Goal: Task Accomplishment & Management: Use online tool/utility

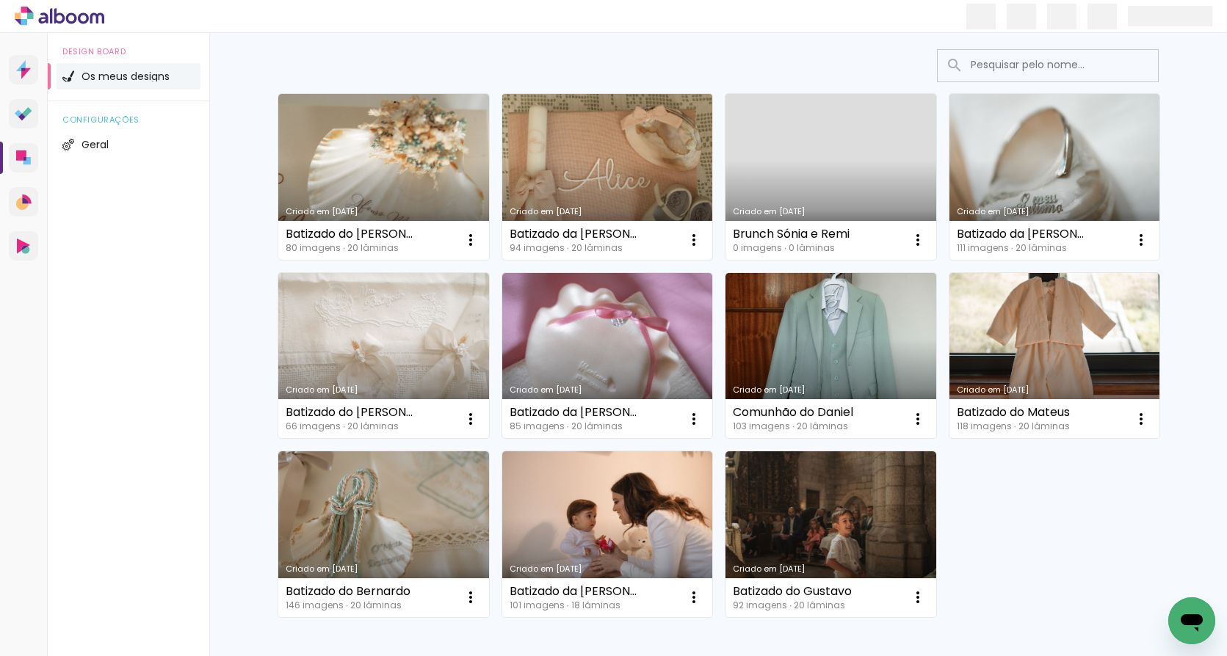
scroll to position [91, 0]
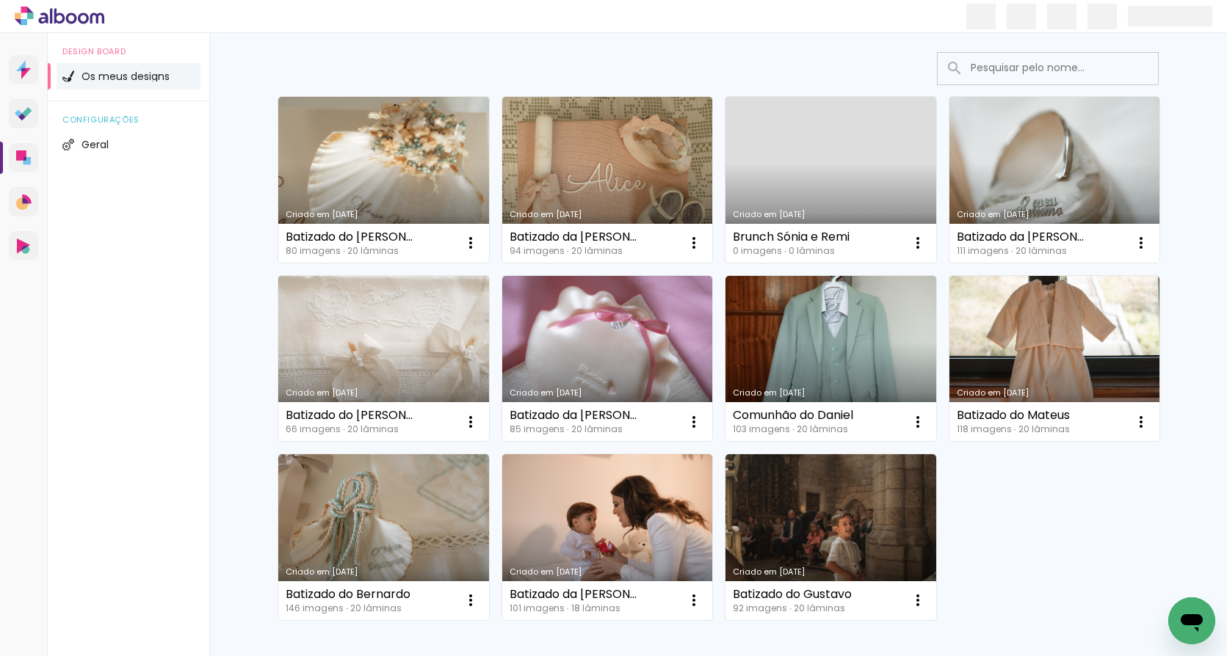
click at [363, 346] on link "Criado em [DATE]" at bounding box center [383, 359] width 211 height 166
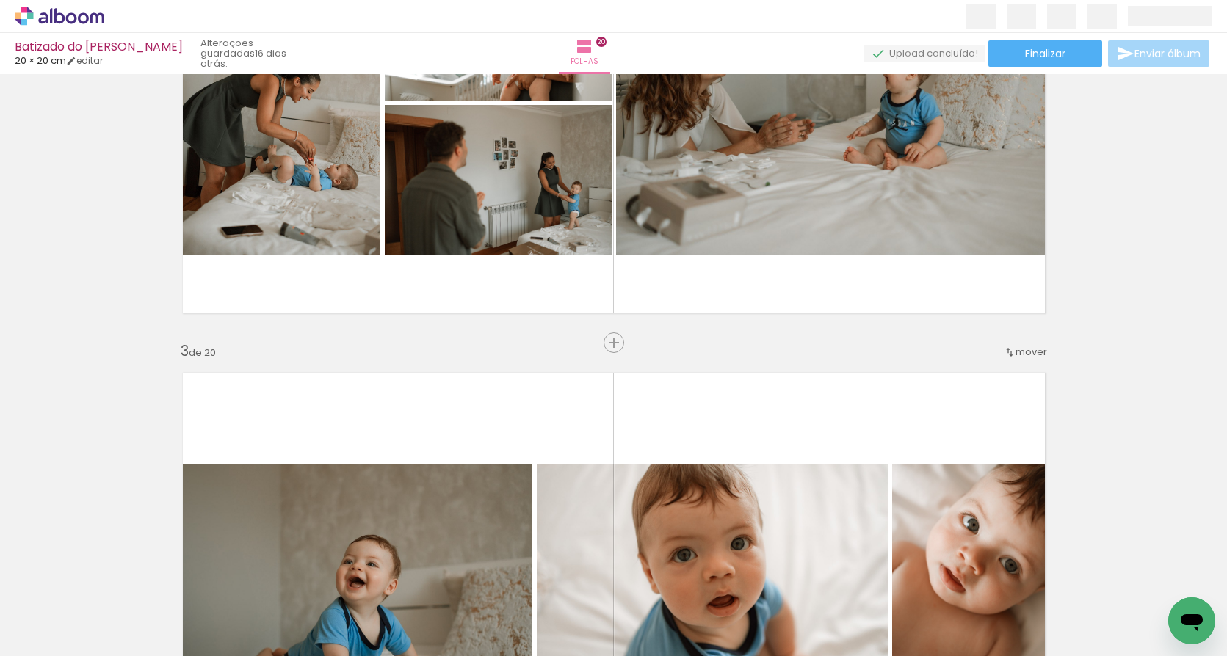
scroll to position [773, 0]
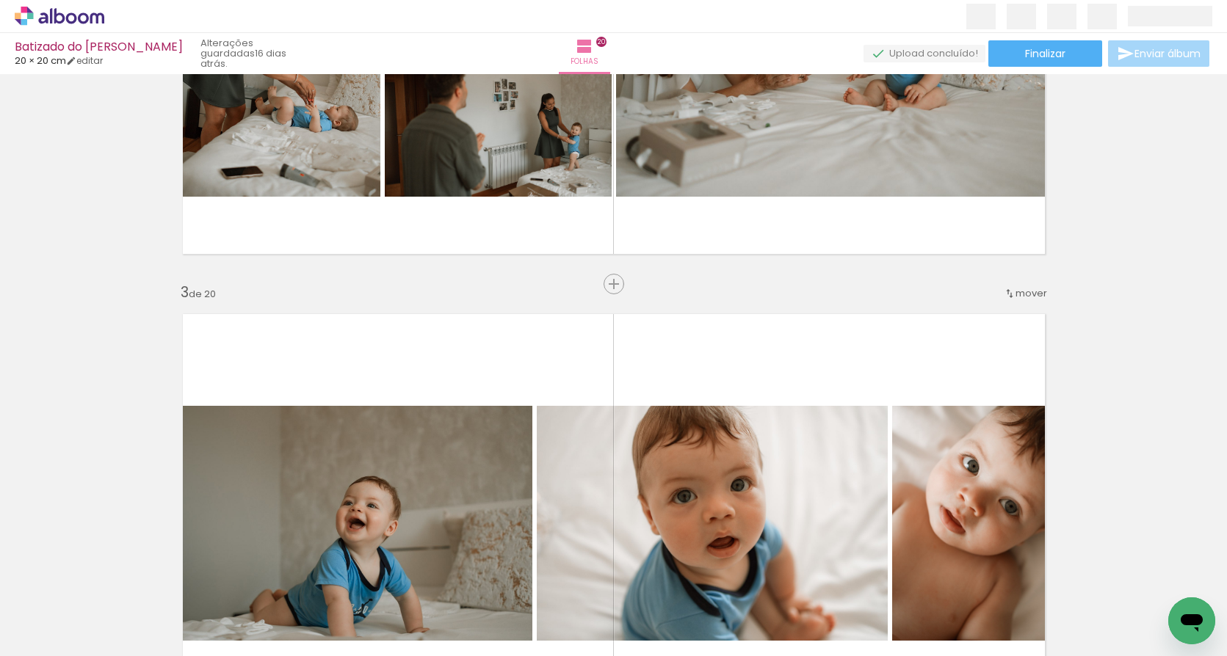
click at [1009, 292] on iron-icon at bounding box center [1010, 294] width 12 height 12
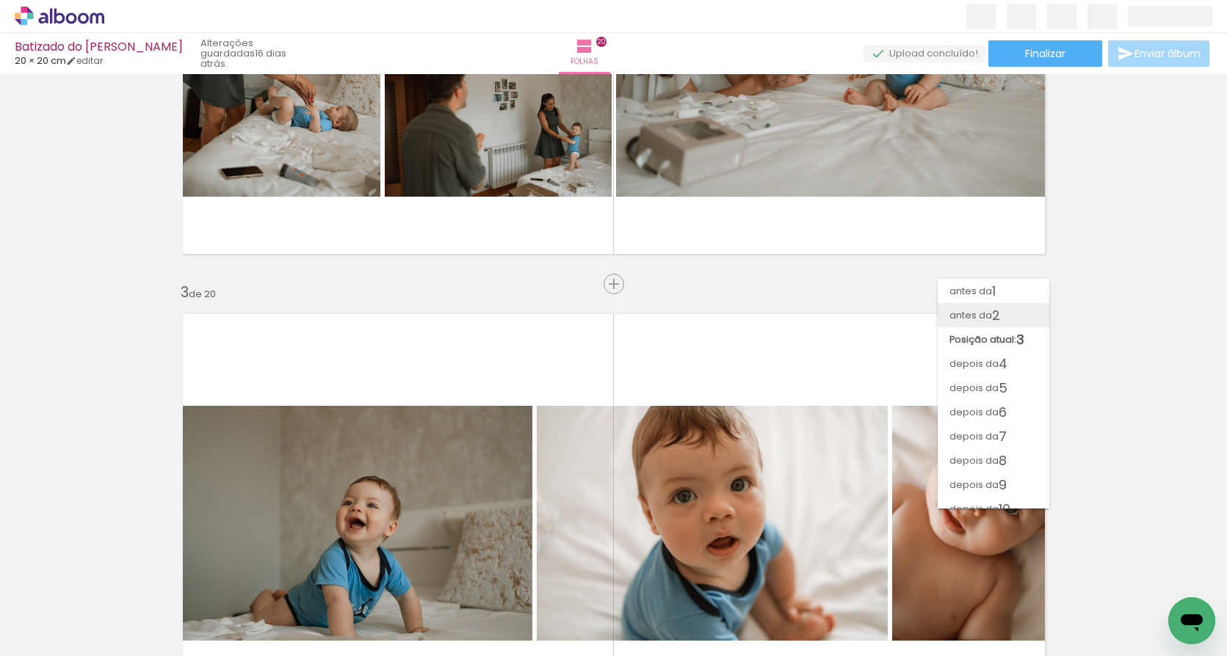
click at [980, 311] on span "antes da" at bounding box center [970, 315] width 43 height 24
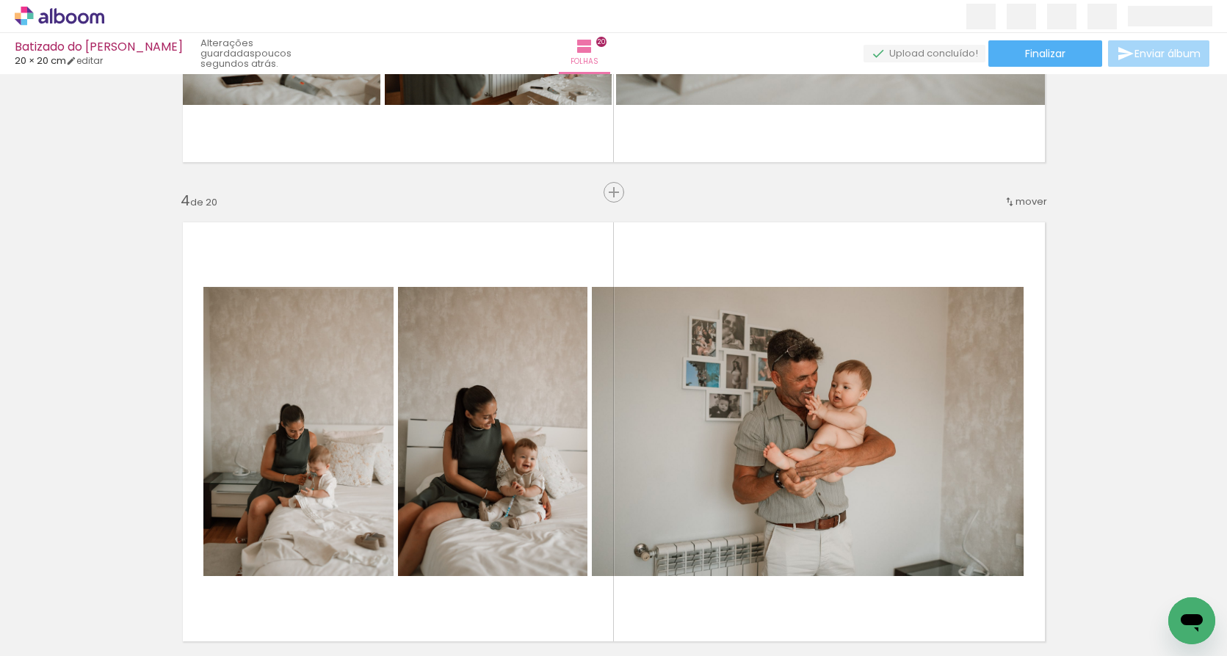
scroll to position [793, 0]
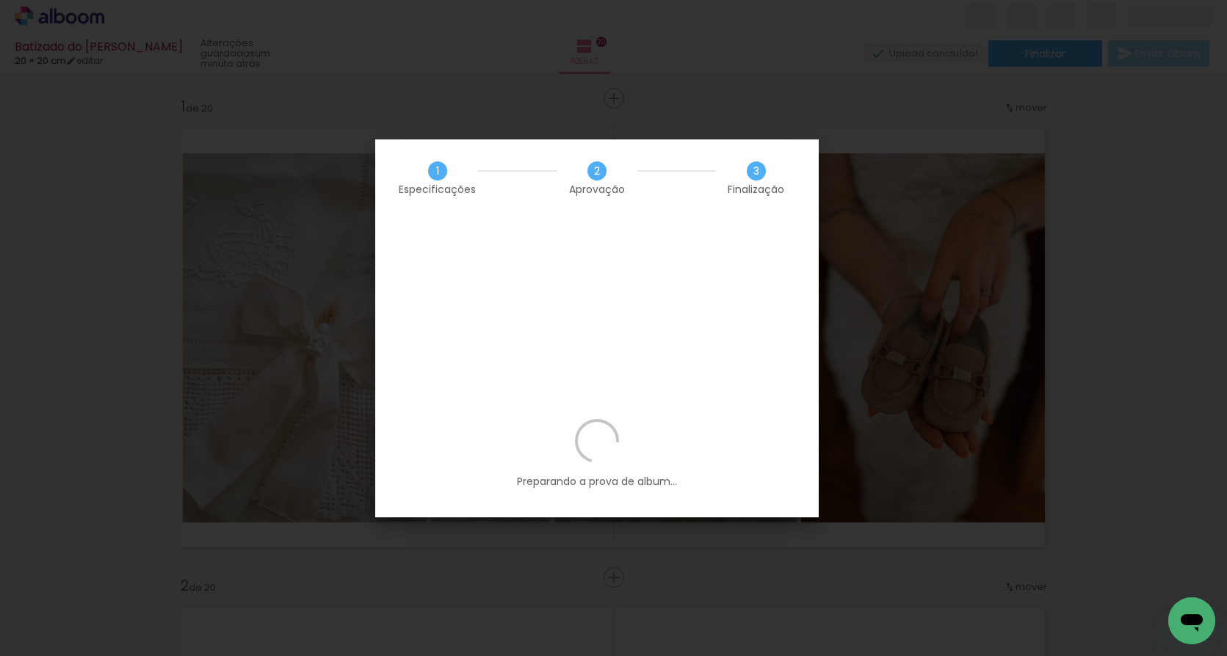
scroll to position [0, 5874]
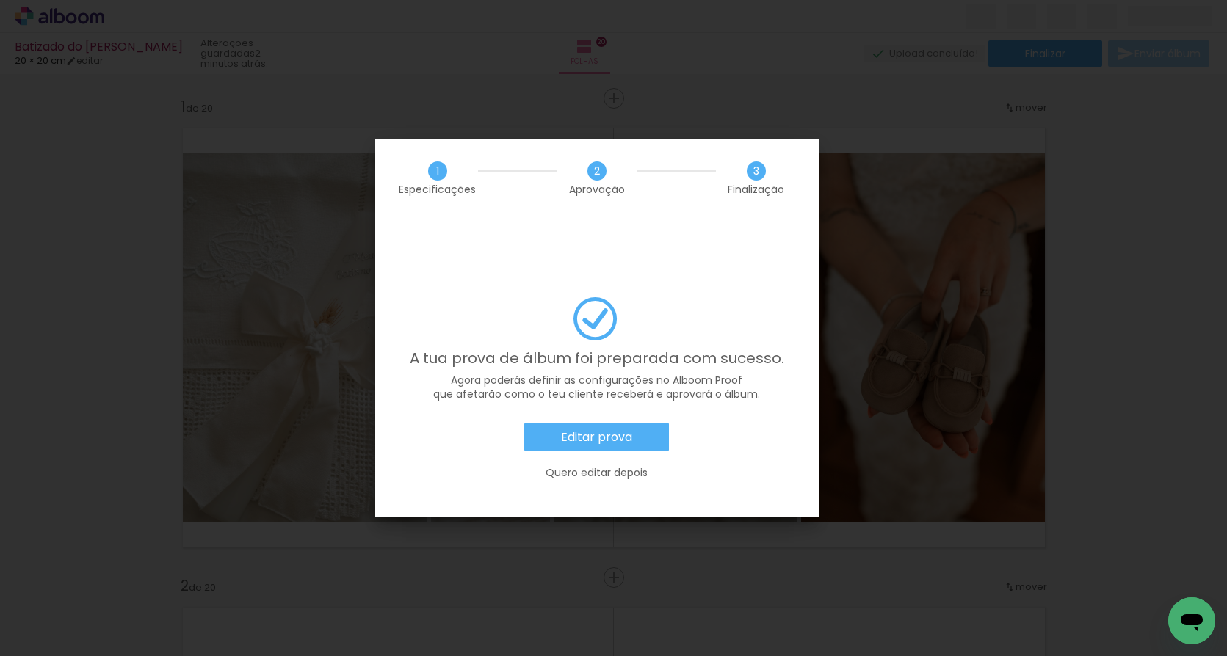
click at [565, 423] on paper-button "Editar prova" at bounding box center [596, 437] width 145 height 29
